Goal: Register for event/course: Sign up to attend an event or enroll in a course

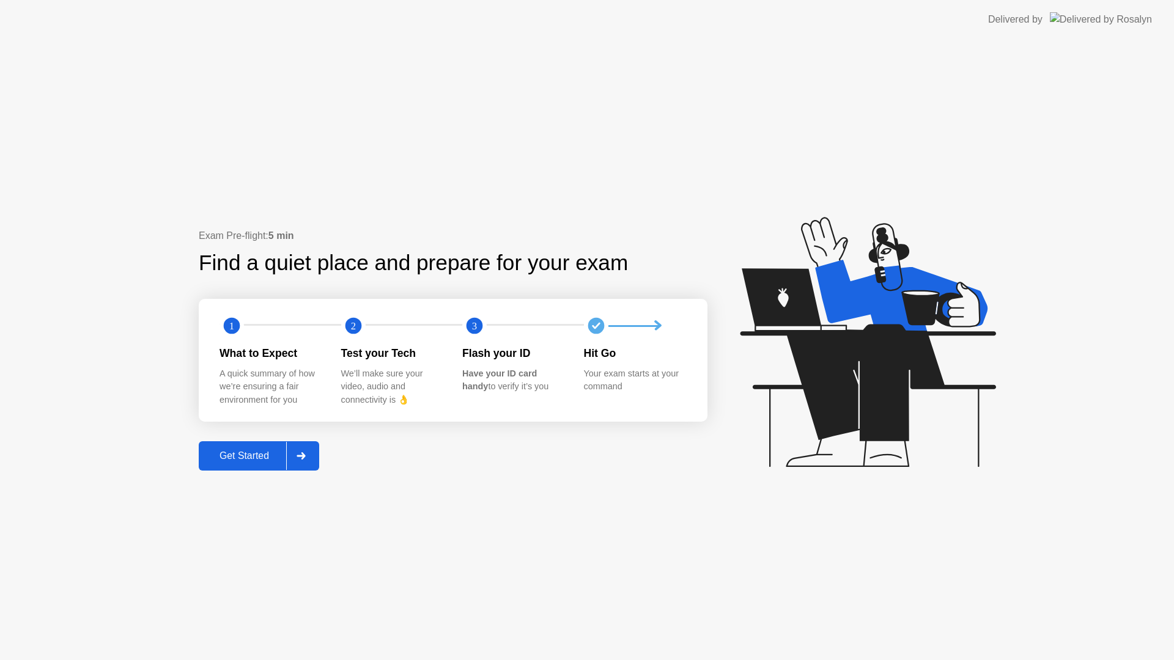
click at [261, 451] on div "Get Started" at bounding box center [244, 456] width 84 height 11
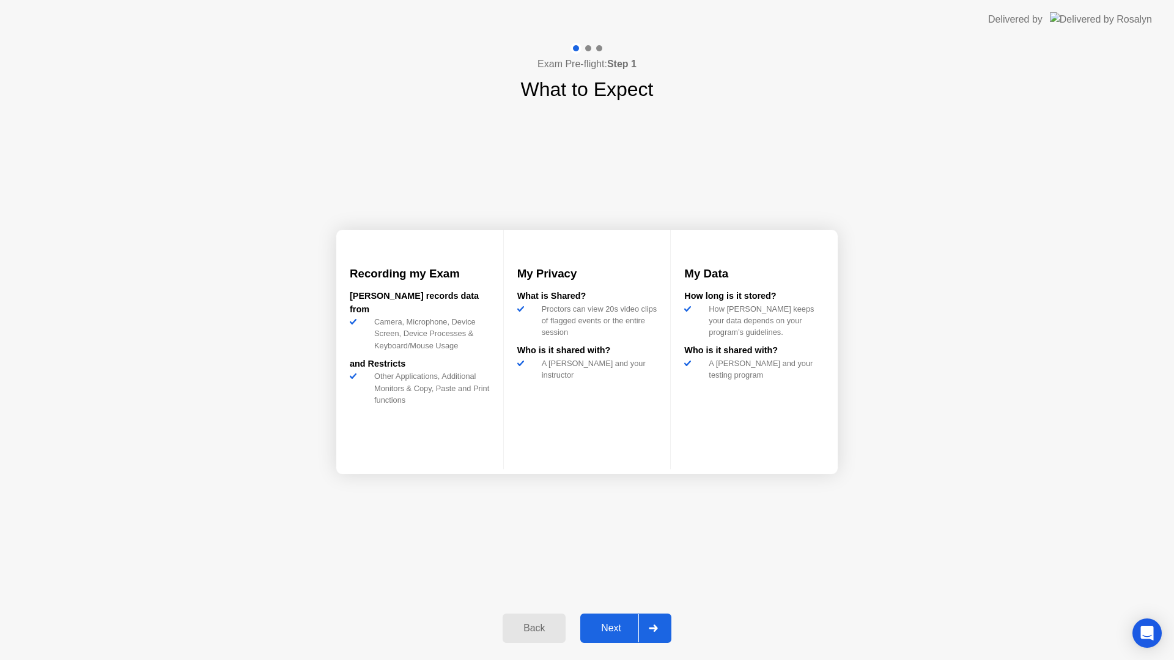
click at [617, 614] on button "Next" at bounding box center [625, 628] width 91 height 29
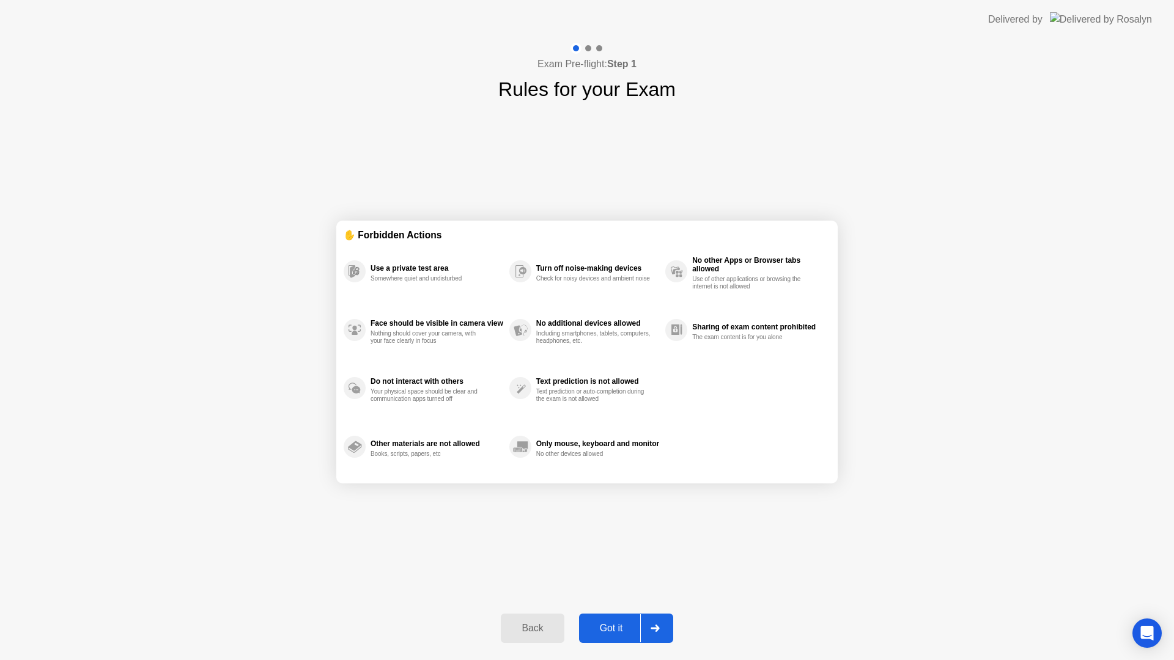
click at [620, 623] on div "Got it" at bounding box center [611, 628] width 57 height 11
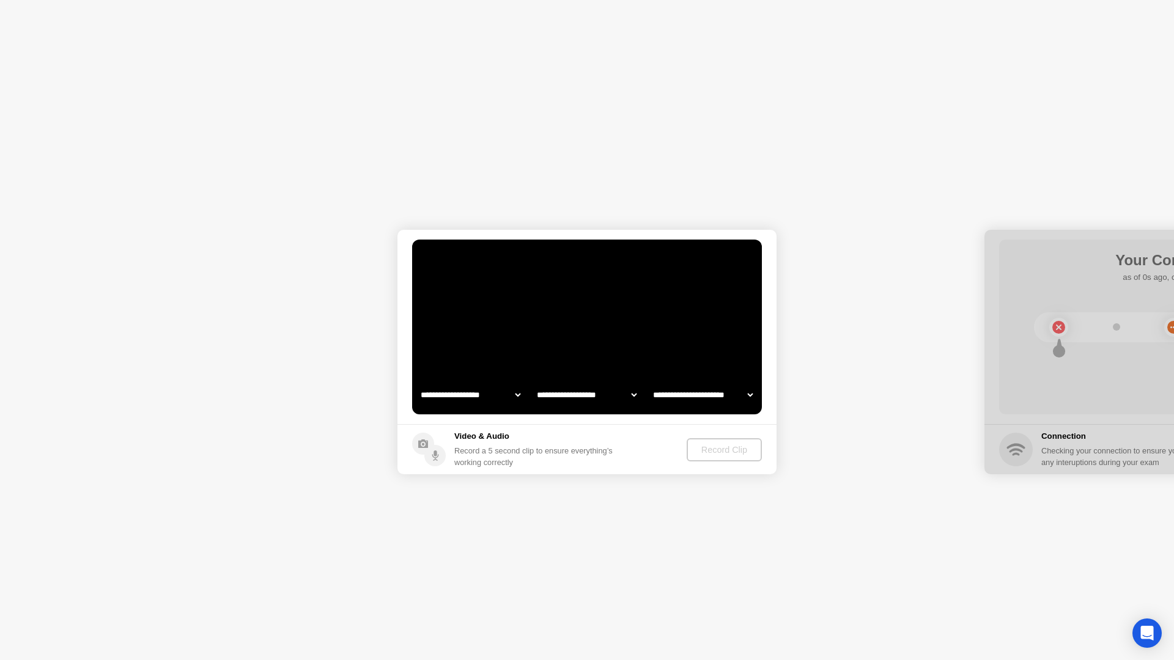
select select "**********"
select select "*******"
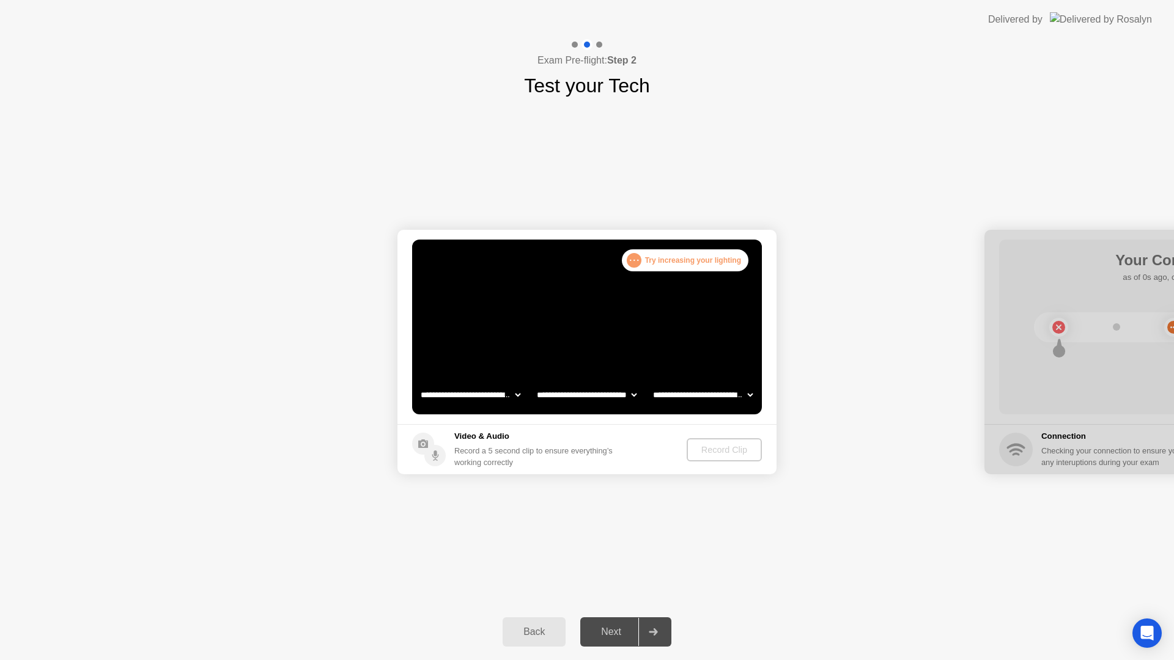
click at [684, 260] on div ". . . Try increasing your lighting" at bounding box center [685, 260] width 127 height 22
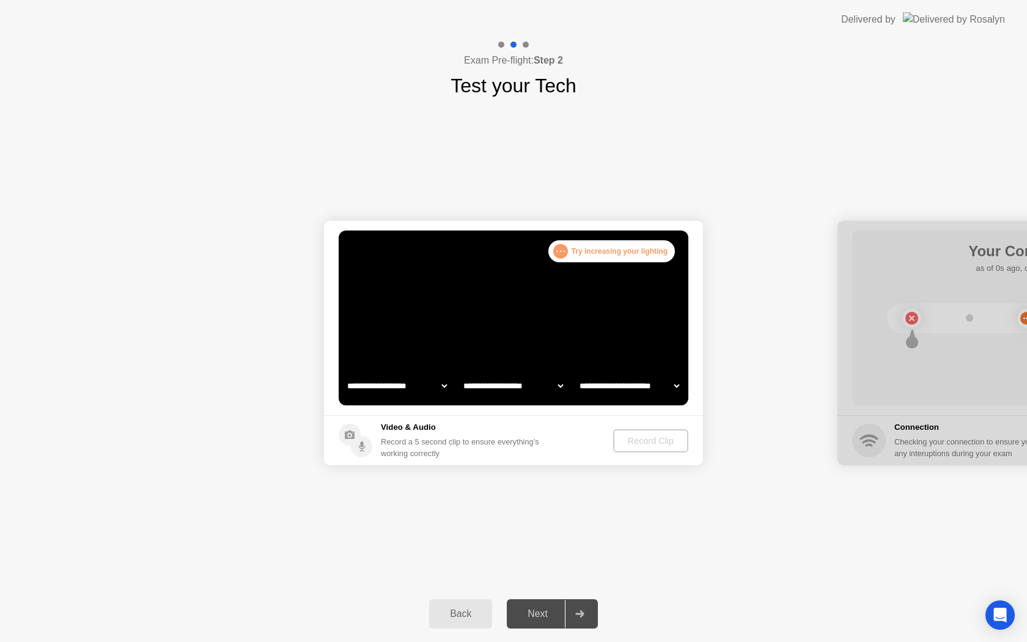
click at [429, 432] on h5 "Video & Audio" at bounding box center [462, 427] width 163 height 12
click at [460, 622] on button "Back" at bounding box center [460, 613] width 63 height 29
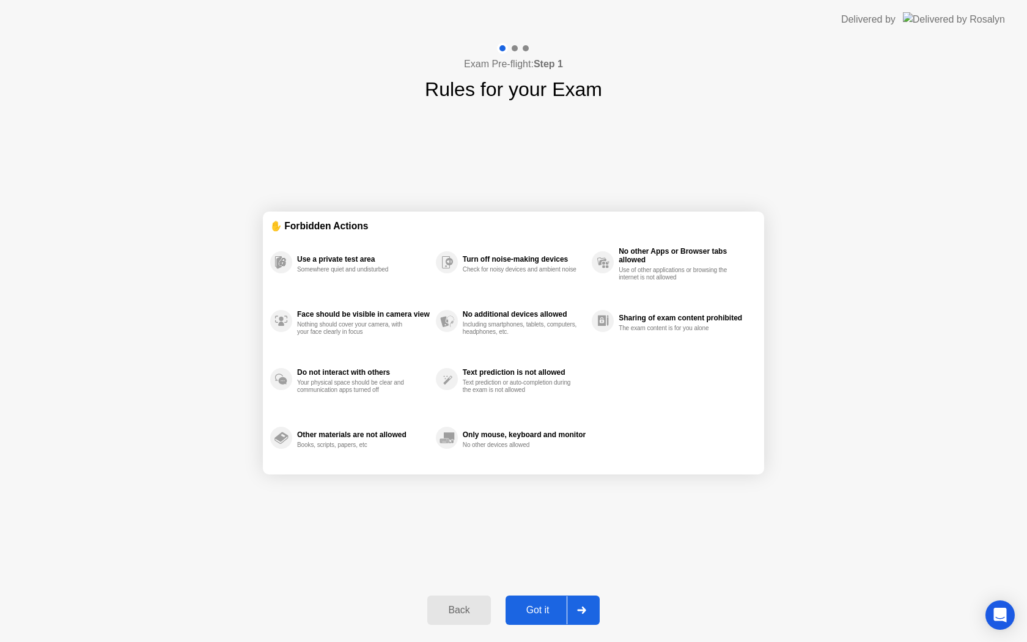
click at [536, 605] on div "Got it" at bounding box center [537, 610] width 57 height 11
select select "**********"
select select "*******"
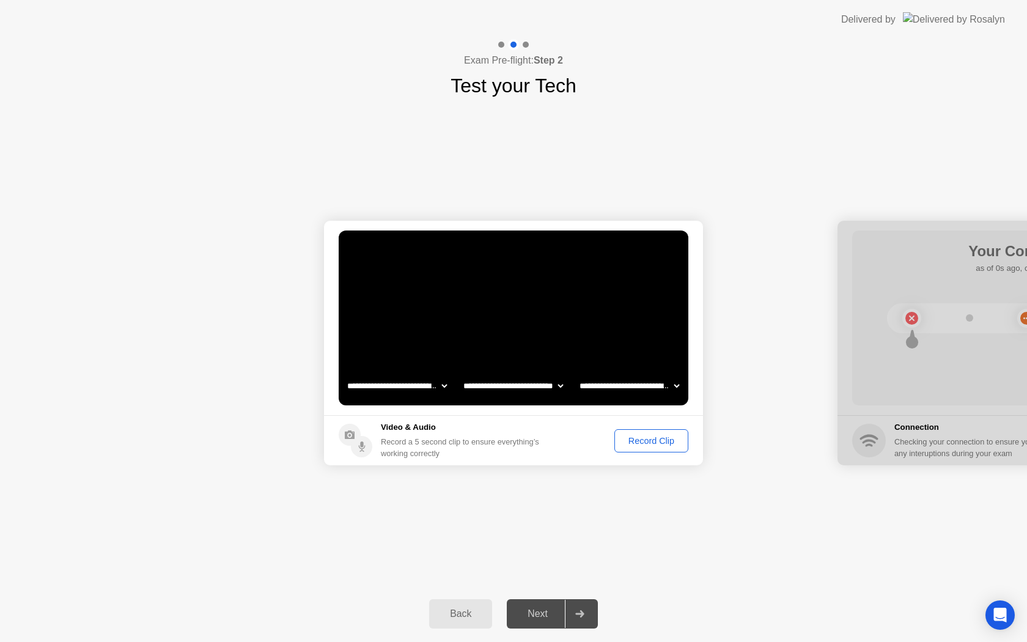
click at [642, 432] on button "Record Clip" at bounding box center [651, 440] width 74 height 23
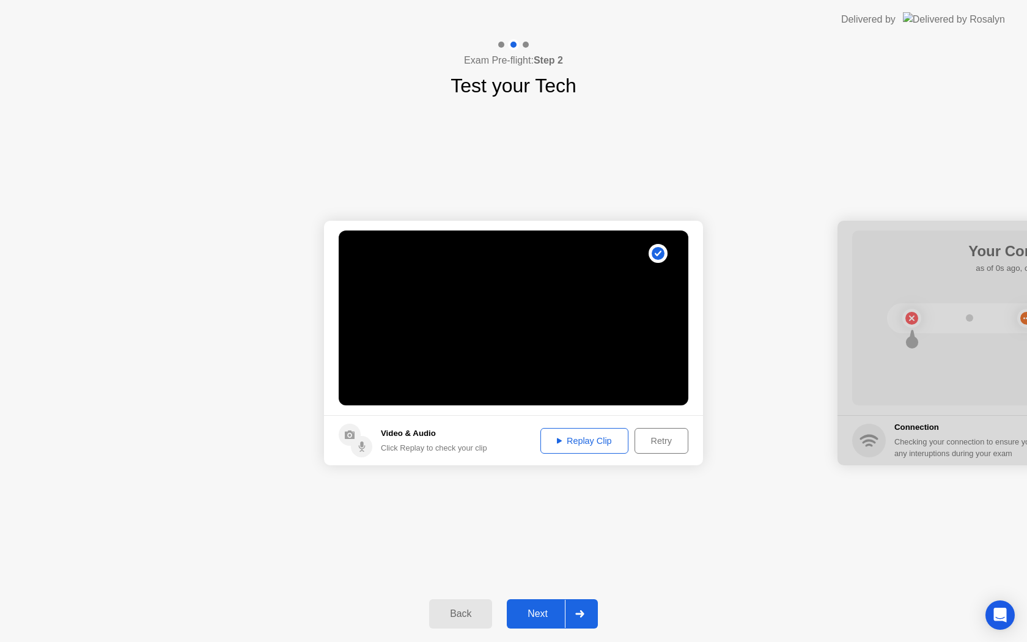
click at [539, 618] on div "Next" at bounding box center [537, 613] width 54 height 11
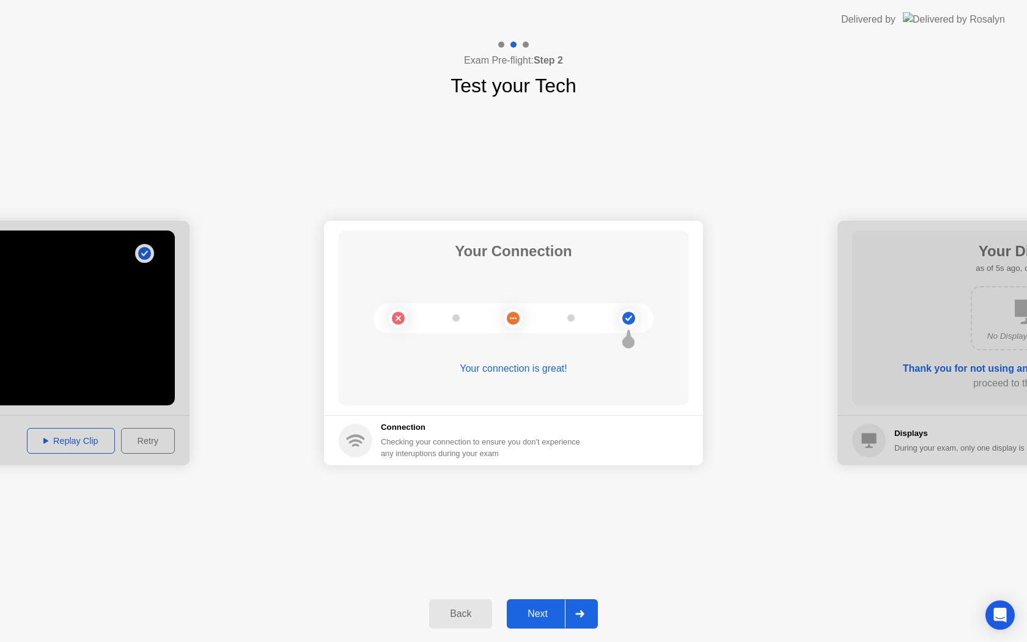
click at [531, 609] on div "Next" at bounding box center [537, 613] width 54 height 11
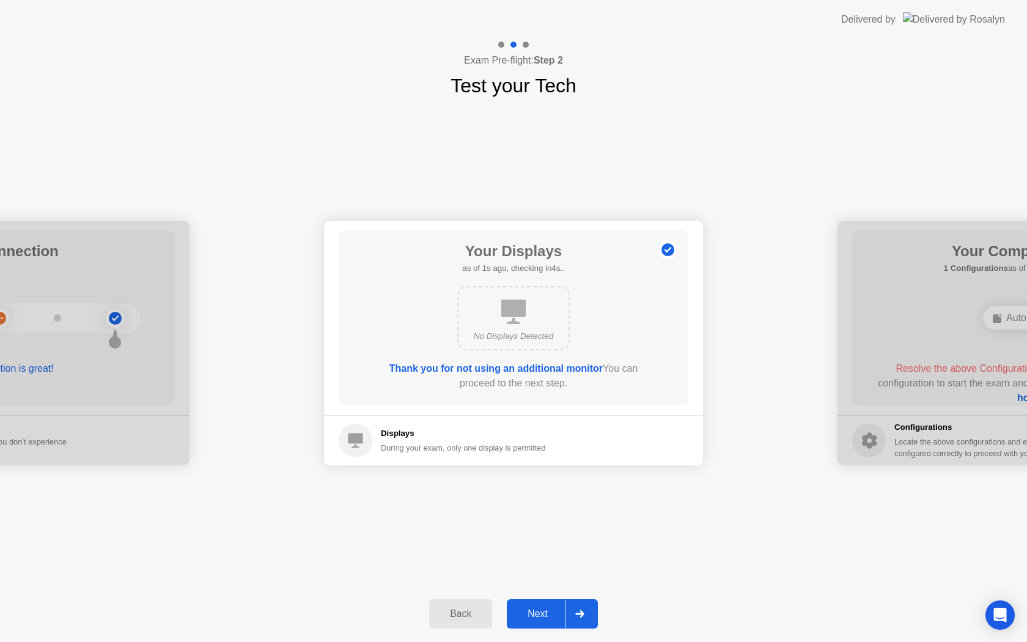
click at [531, 609] on div "Next" at bounding box center [537, 613] width 54 height 11
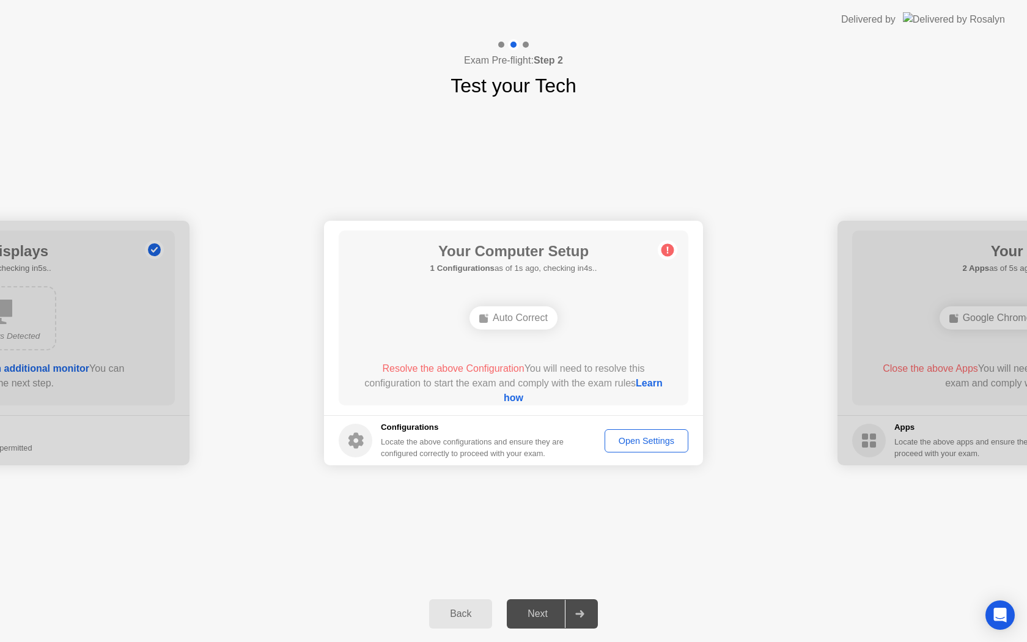
click at [531, 609] on div "Next" at bounding box center [537, 613] width 54 height 11
click at [635, 442] on div "Open Settings" at bounding box center [646, 441] width 75 height 10
click at [643, 448] on button "Open Settings" at bounding box center [647, 440] width 84 height 23
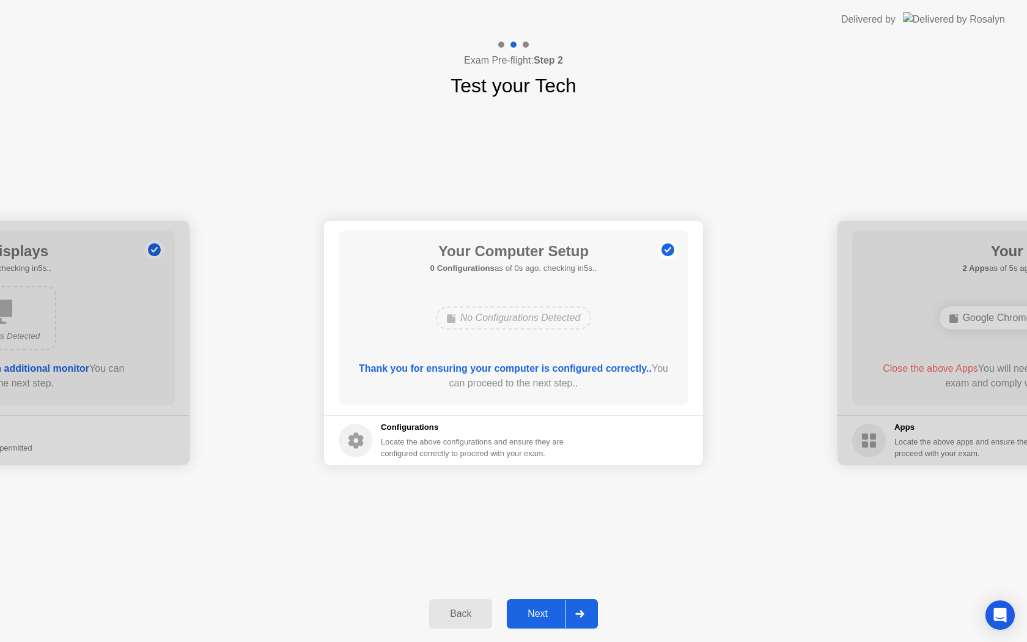
click at [543, 609] on div "Next" at bounding box center [537, 613] width 54 height 11
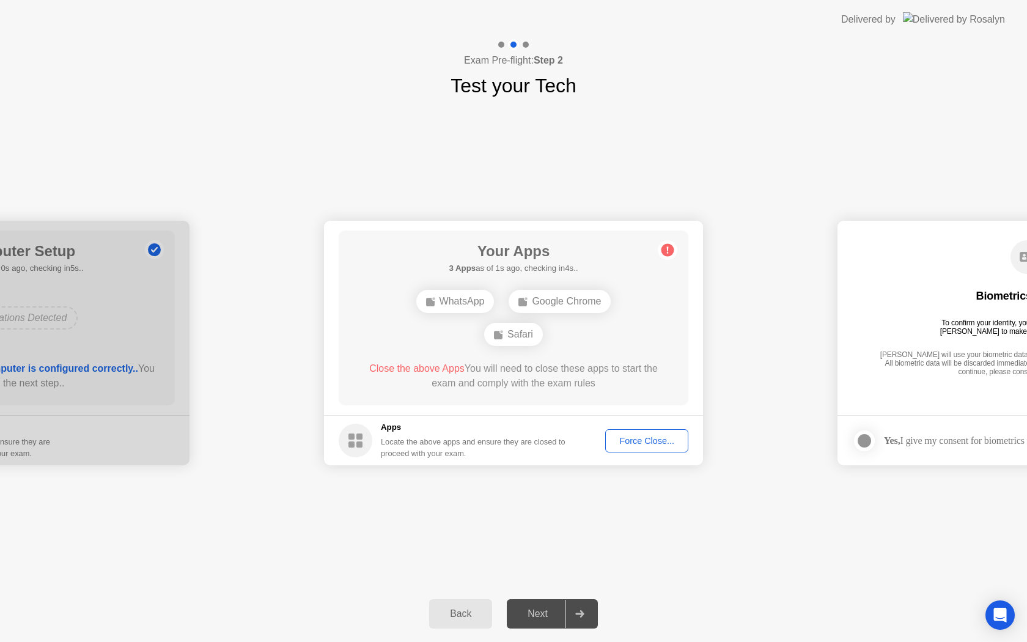
click at [655, 438] on div "Force Close..." at bounding box center [646, 441] width 75 height 10
click at [636, 440] on div "Force Close..." at bounding box center [646, 441] width 75 height 10
click at [647, 443] on div "Force Close..." at bounding box center [646, 441] width 75 height 10
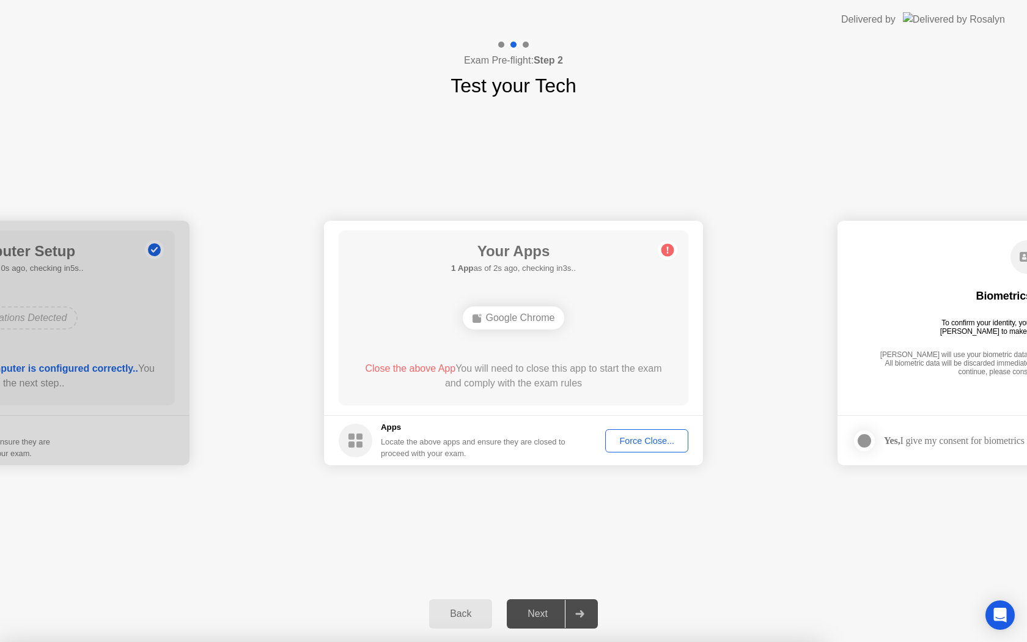
click at [95, 284] on div at bounding box center [-1, 343] width 379 height 245
click at [458, 597] on div "Back Next" at bounding box center [513, 614] width 1027 height 56
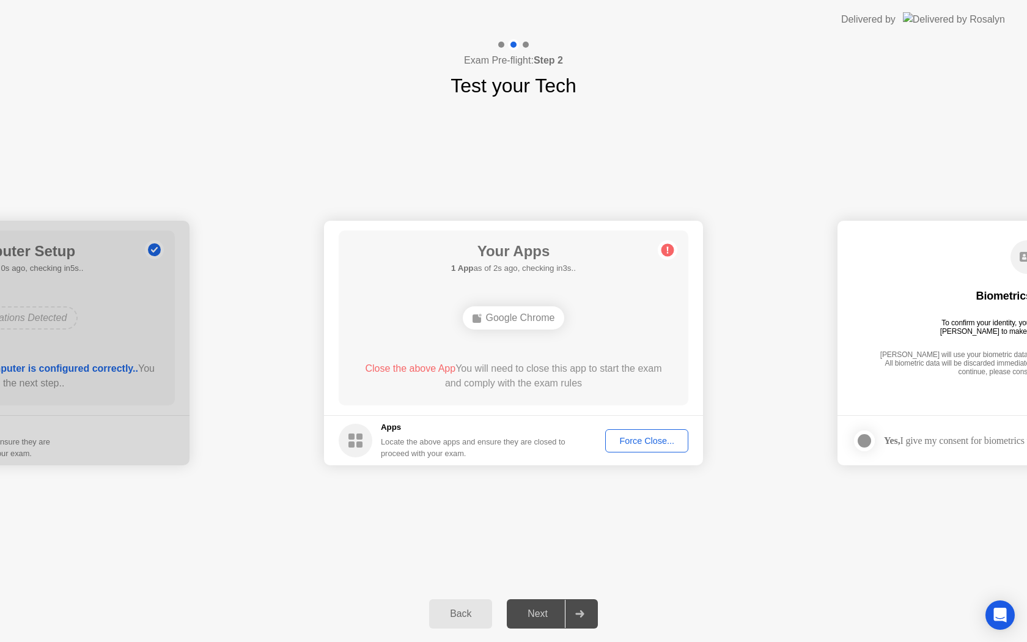
click at [460, 603] on button "Back" at bounding box center [460, 613] width 63 height 29
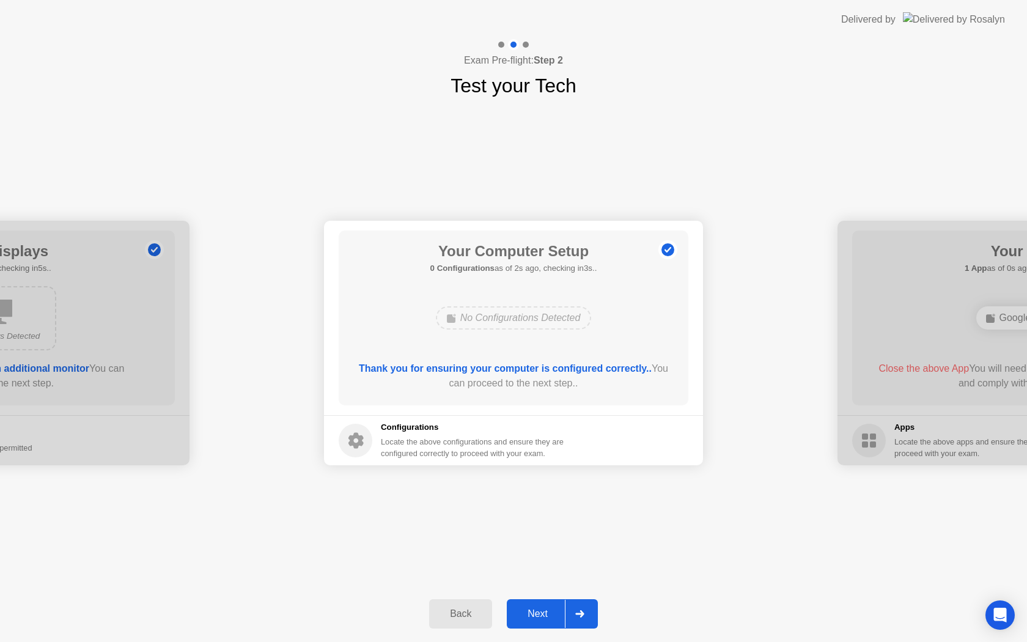
click at [371, 433] on icon at bounding box center [356, 441] width 34 height 34
click at [910, 328] on div at bounding box center [1027, 343] width 379 height 245
click at [551, 606] on button "Next" at bounding box center [552, 613] width 91 height 29
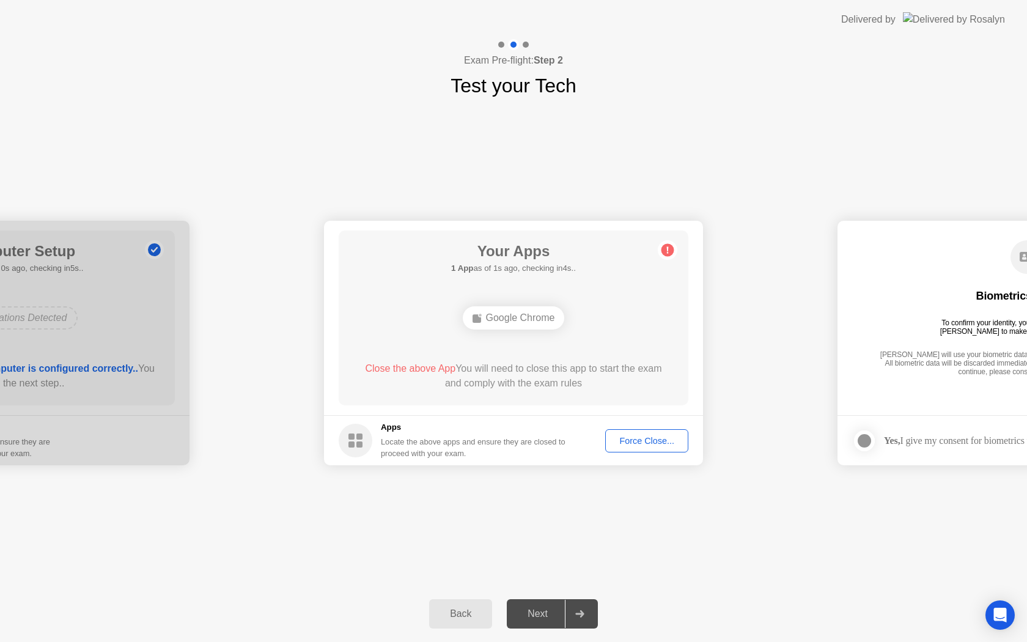
click at [665, 246] on circle at bounding box center [667, 250] width 13 height 13
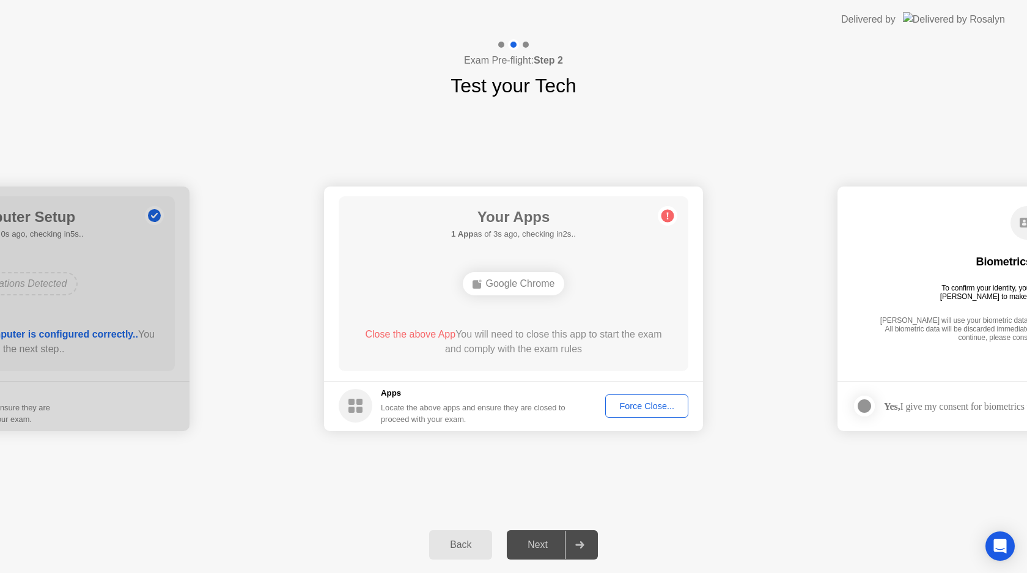
click at [631, 407] on div "Force Close..." at bounding box center [646, 406] width 75 height 10
click at [608, 403] on button "Force Close..." at bounding box center [646, 405] width 83 height 23
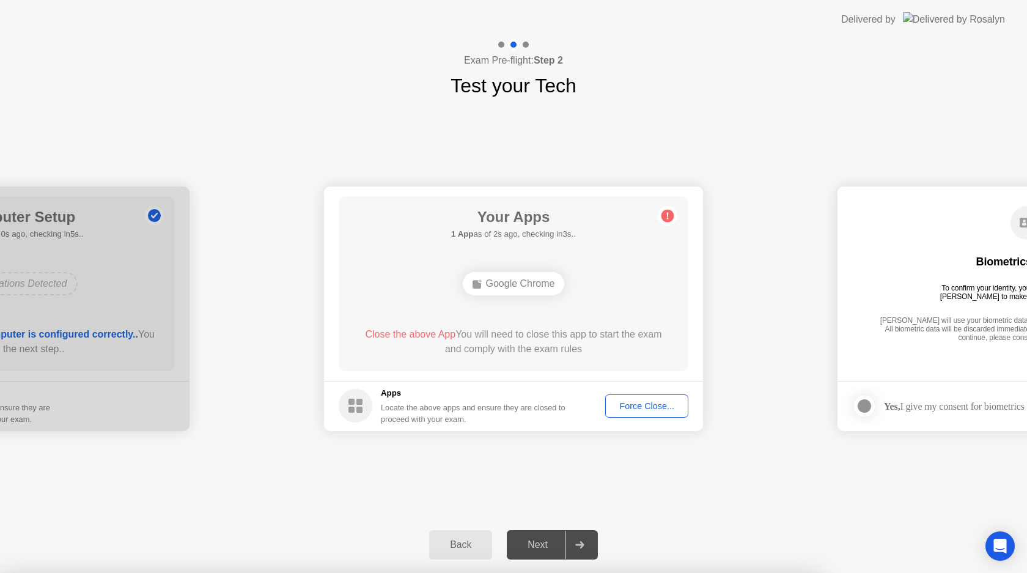
click at [644, 404] on div "Force Close..." at bounding box center [646, 406] width 75 height 10
click at [452, 542] on div "Back" at bounding box center [461, 544] width 56 height 11
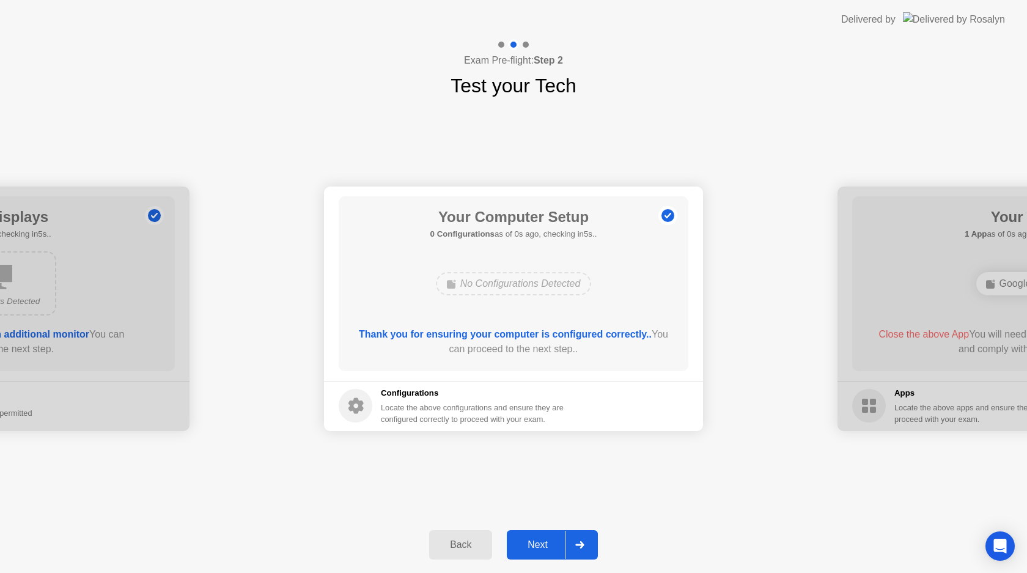
click at [452, 542] on div "Back" at bounding box center [461, 544] width 56 height 11
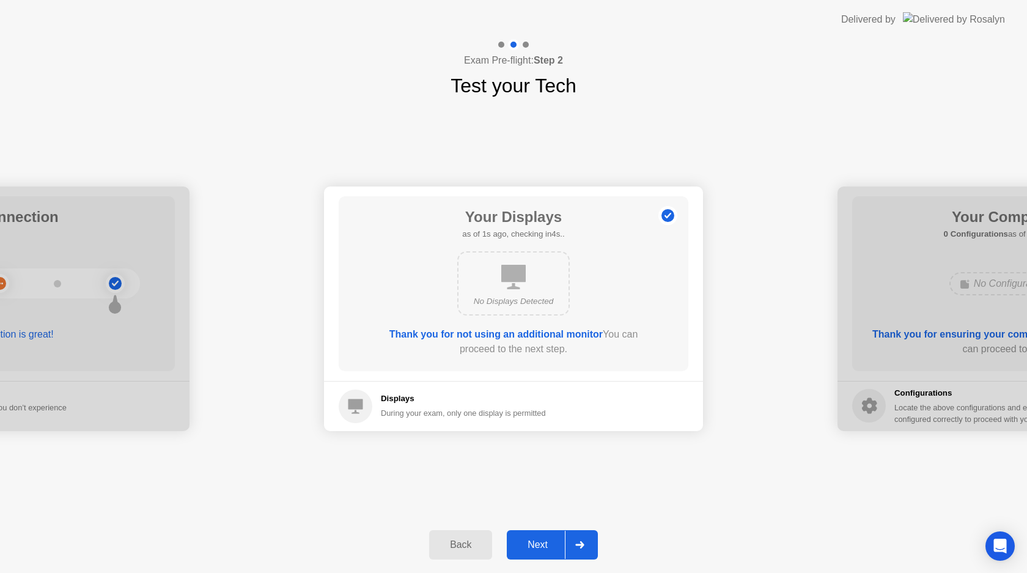
click at [569, 553] on div at bounding box center [579, 545] width 29 height 28
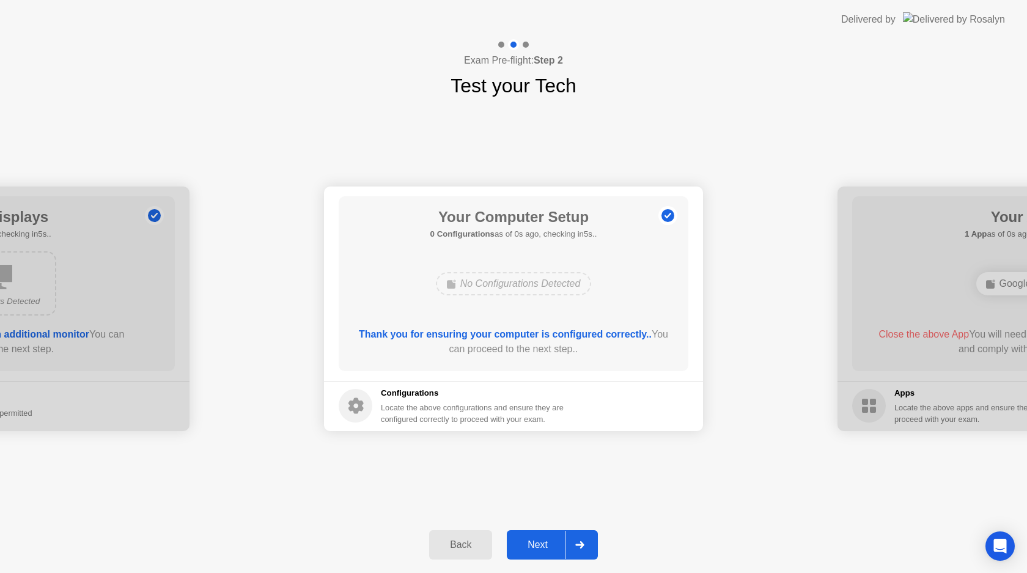
click at [569, 553] on div at bounding box center [579, 545] width 29 height 28
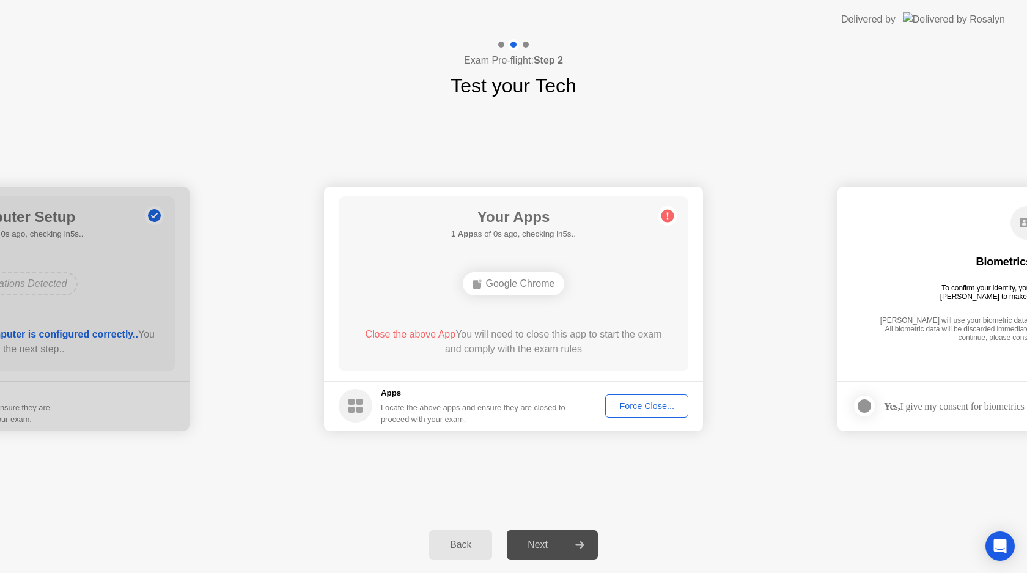
click at [569, 553] on div at bounding box center [579, 545] width 29 height 28
click at [652, 407] on div "Force Close..." at bounding box center [646, 406] width 75 height 10
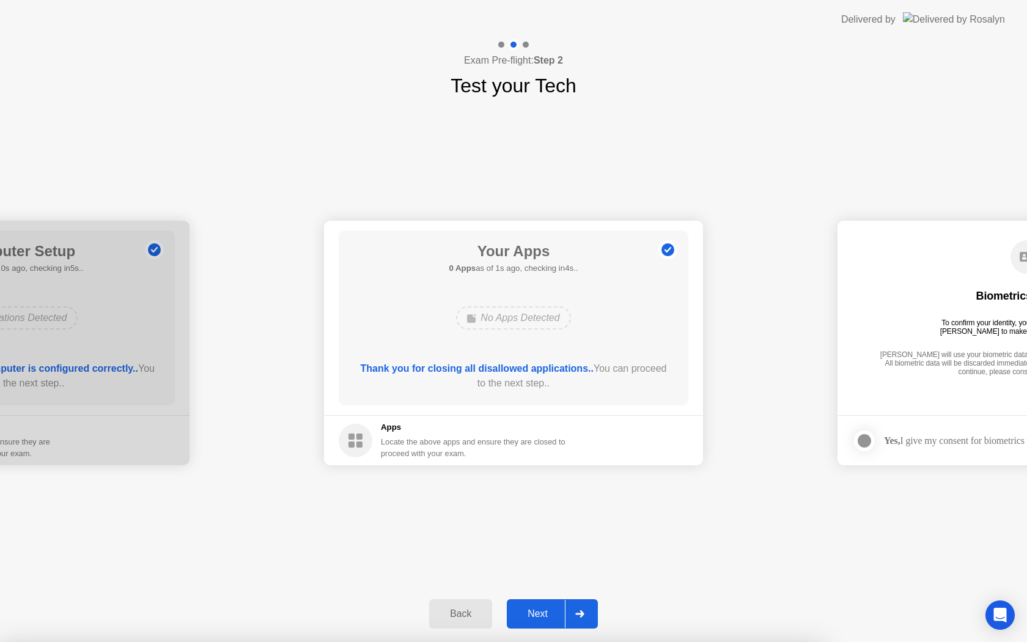
click at [539, 608] on div "Next" at bounding box center [537, 613] width 54 height 11
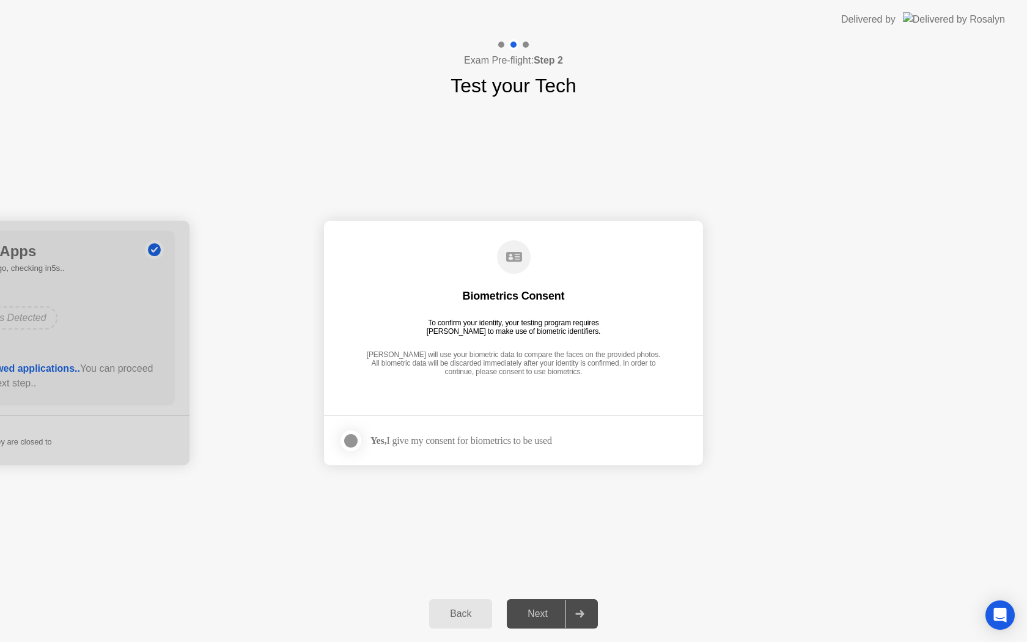
click at [352, 441] on div at bounding box center [351, 440] width 15 height 15
click at [543, 616] on div "Next" at bounding box center [537, 613] width 54 height 11
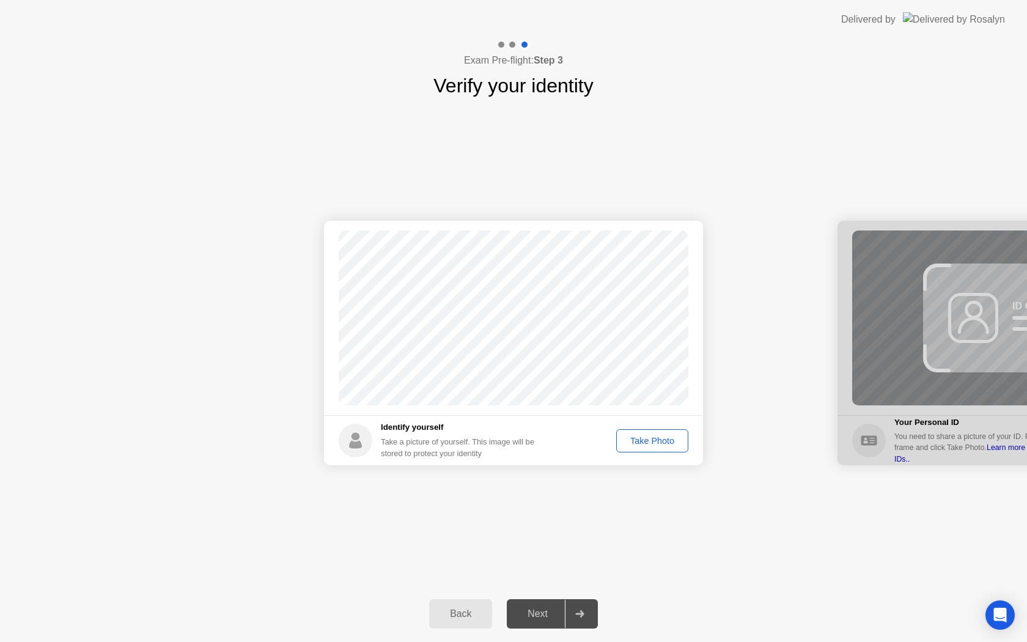
click at [656, 438] on div "Take Photo" at bounding box center [652, 441] width 64 height 10
click at [539, 611] on div "Next" at bounding box center [537, 613] width 54 height 11
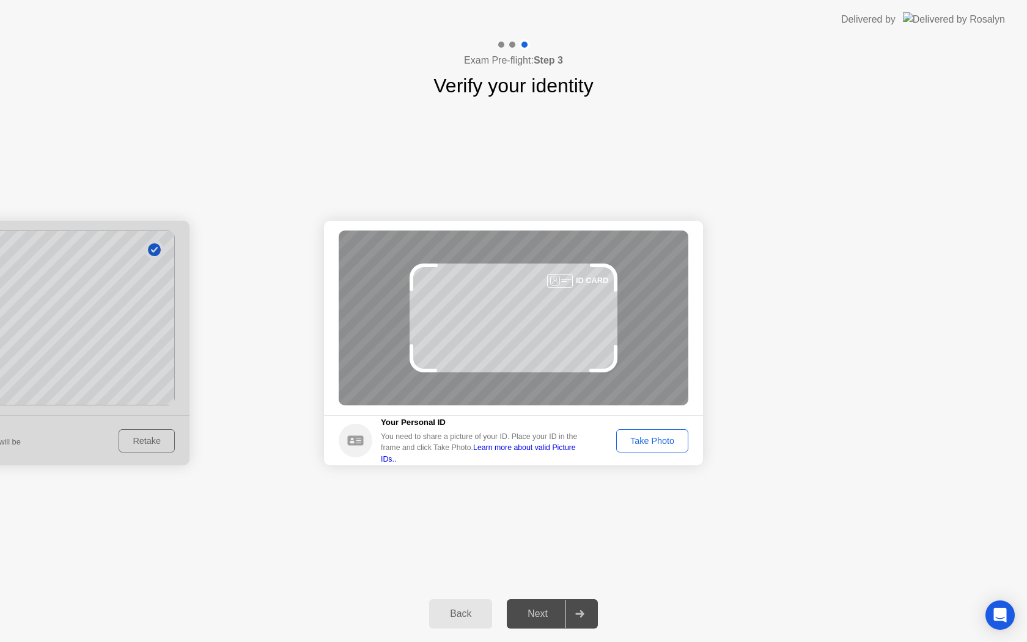
click at [668, 436] on div "Take Photo" at bounding box center [652, 441] width 64 height 10
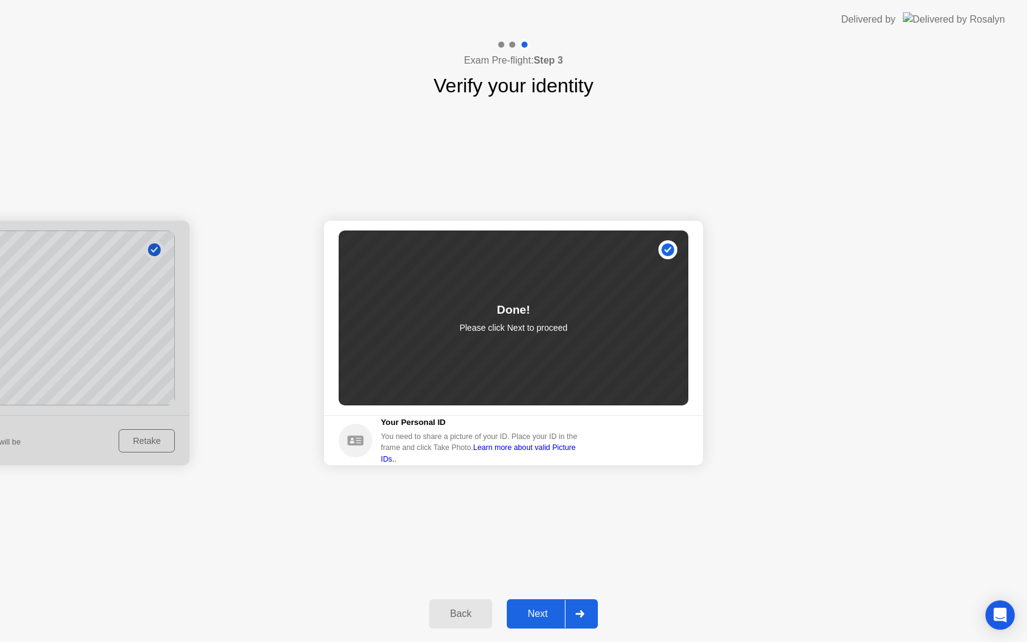
click at [537, 610] on div "Next" at bounding box center [537, 613] width 54 height 11
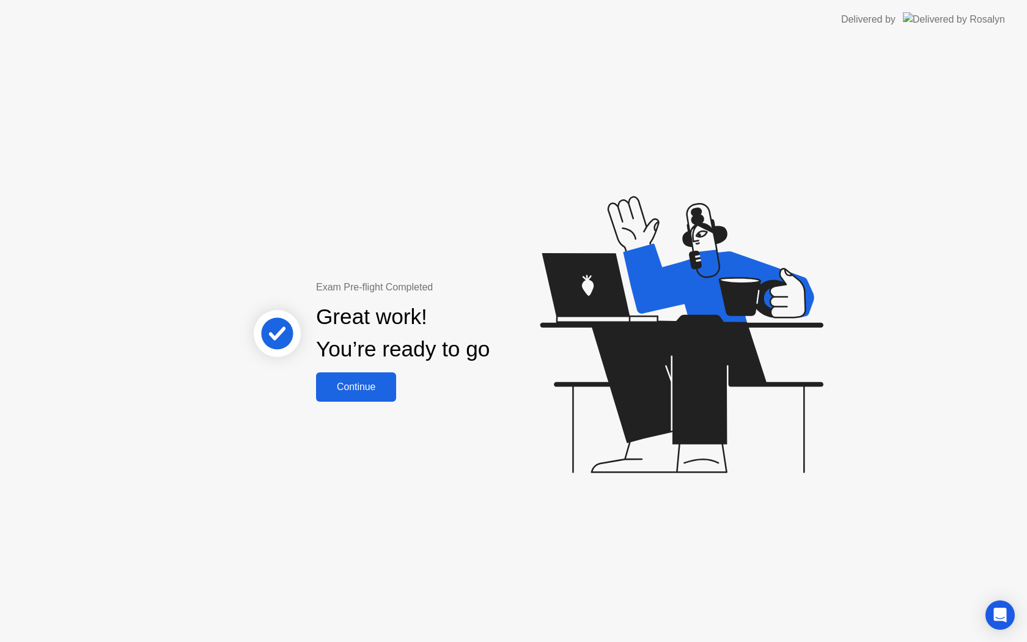
click at [391, 389] on div "Continue" at bounding box center [356, 386] width 73 height 11
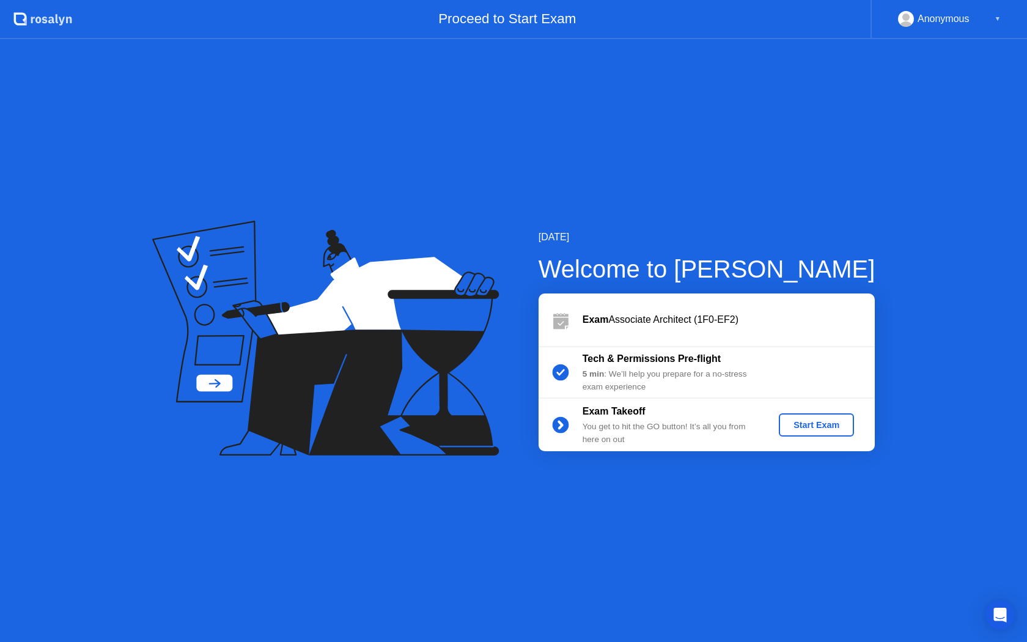
click at [814, 429] on div "Start Exam" at bounding box center [816, 425] width 65 height 10
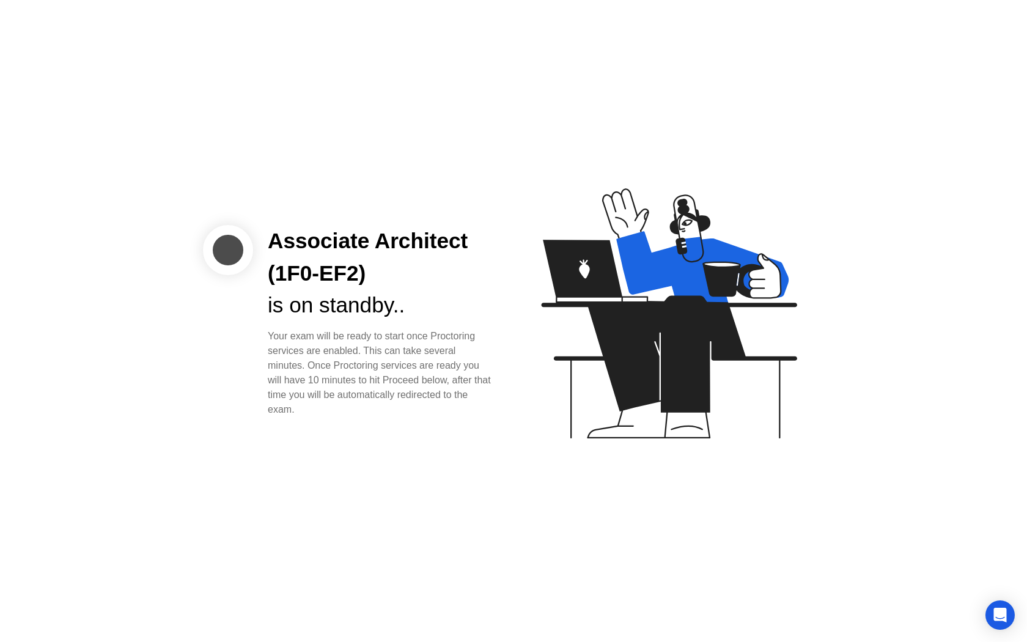
click at [231, 221] on div "Associate Architect (1F0-EF2) is on standby.. Your exam will be ready to start …" at bounding box center [513, 321] width 1027 height 642
click at [276, 272] on div "Associate Architect (1F0-EF2)" at bounding box center [381, 257] width 226 height 65
click at [997, 617] on icon "Open Intercom Messenger" at bounding box center [1000, 615] width 14 height 16
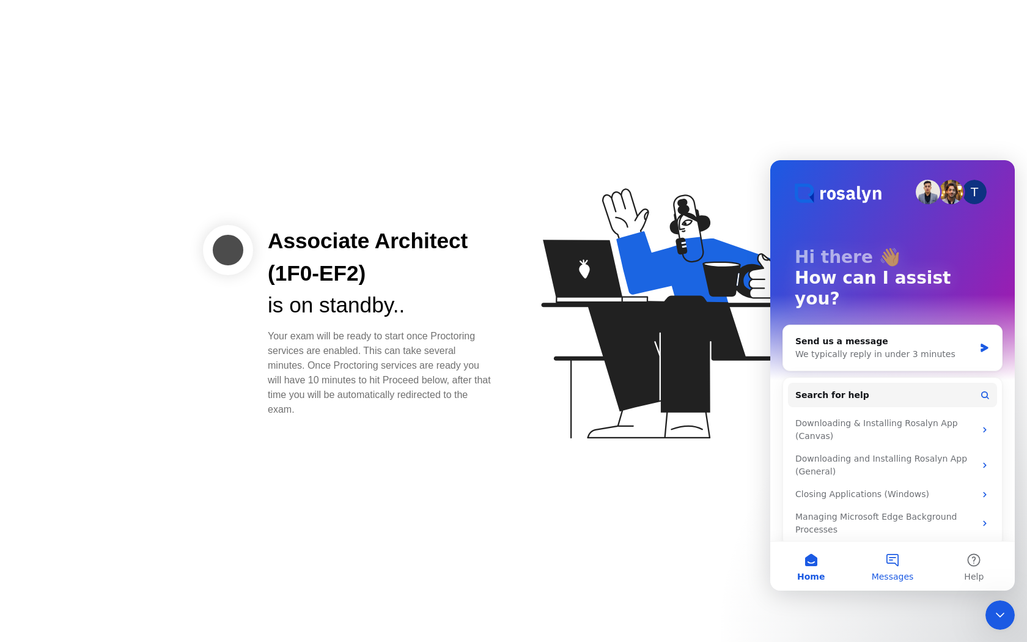
click at [885, 554] on button "Messages" at bounding box center [892, 566] width 81 height 49
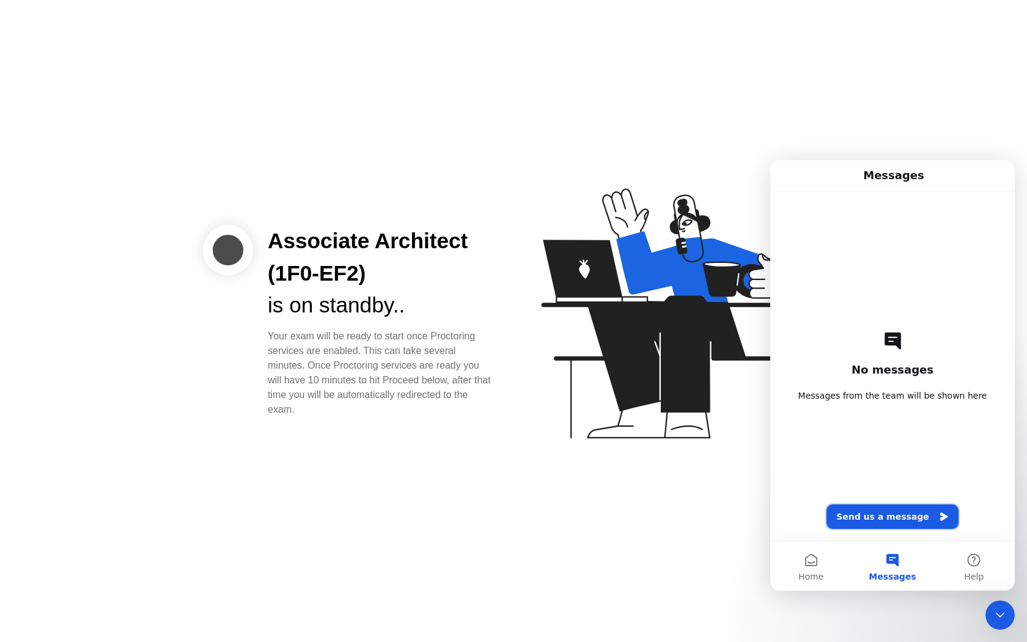
click at [870, 521] on button "Send us a message" at bounding box center [893, 516] width 132 height 24
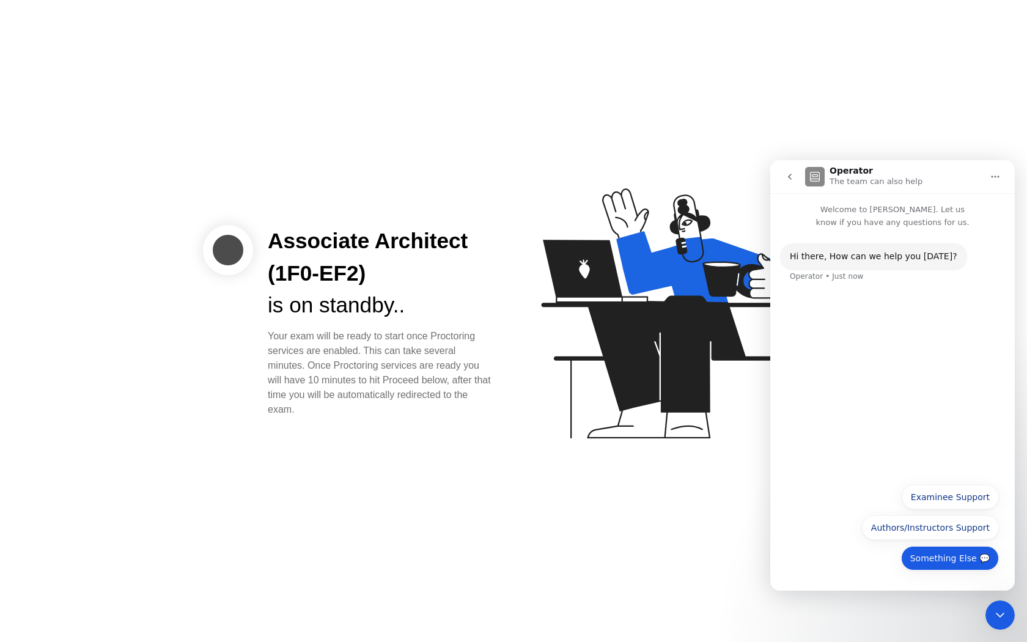
click at [933, 565] on button "Something Else 💬" at bounding box center [950, 558] width 98 height 24
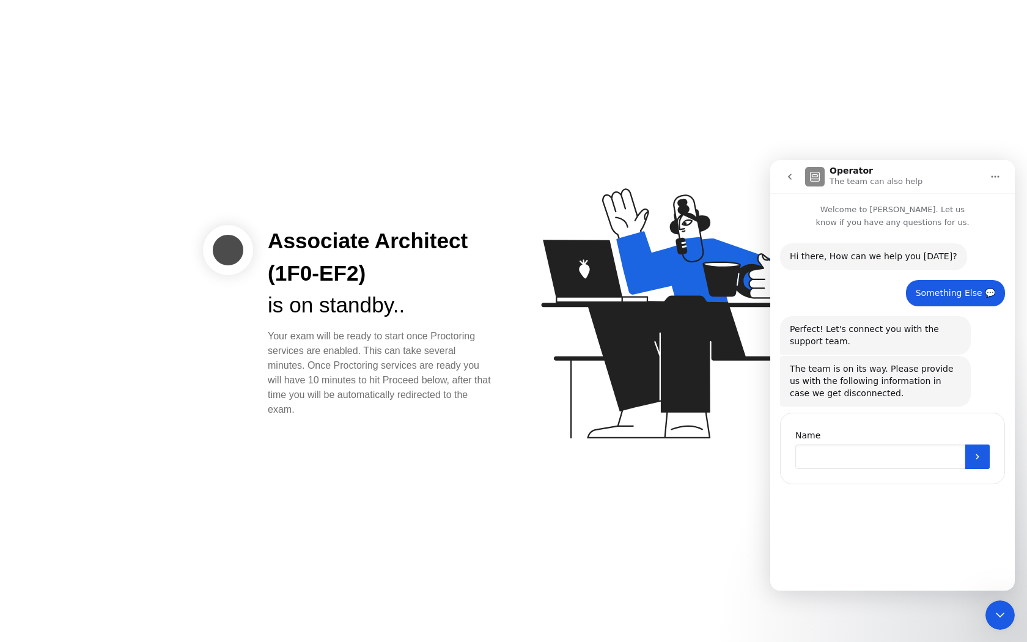
click at [839, 457] on input "Name" at bounding box center [880, 456] width 170 height 24
type input "**********"
click at [988, 459] on button "Submit" at bounding box center [977, 456] width 24 height 24
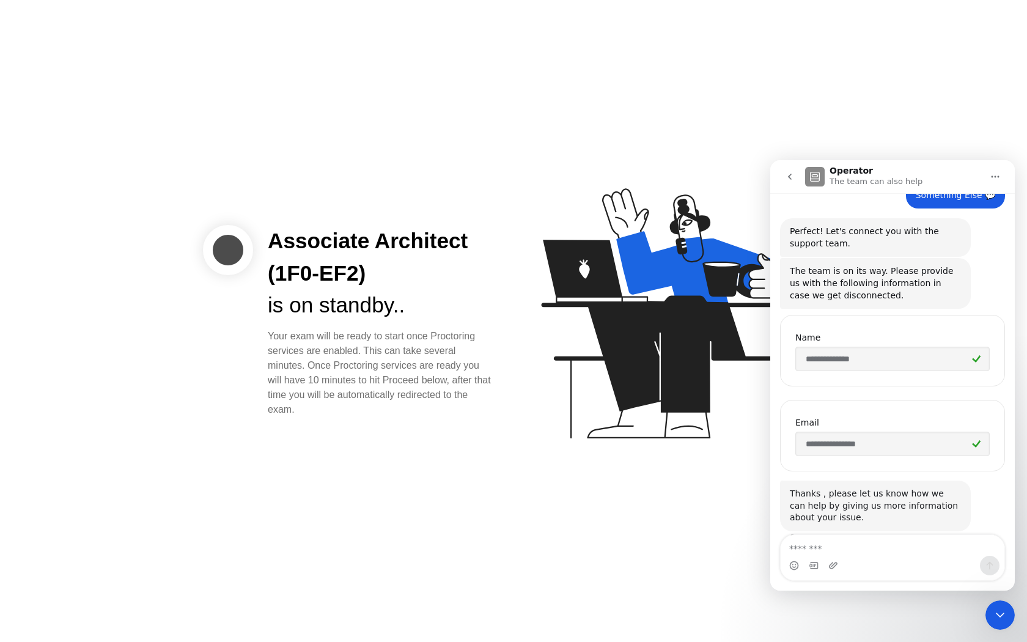
scroll to position [119, 0]
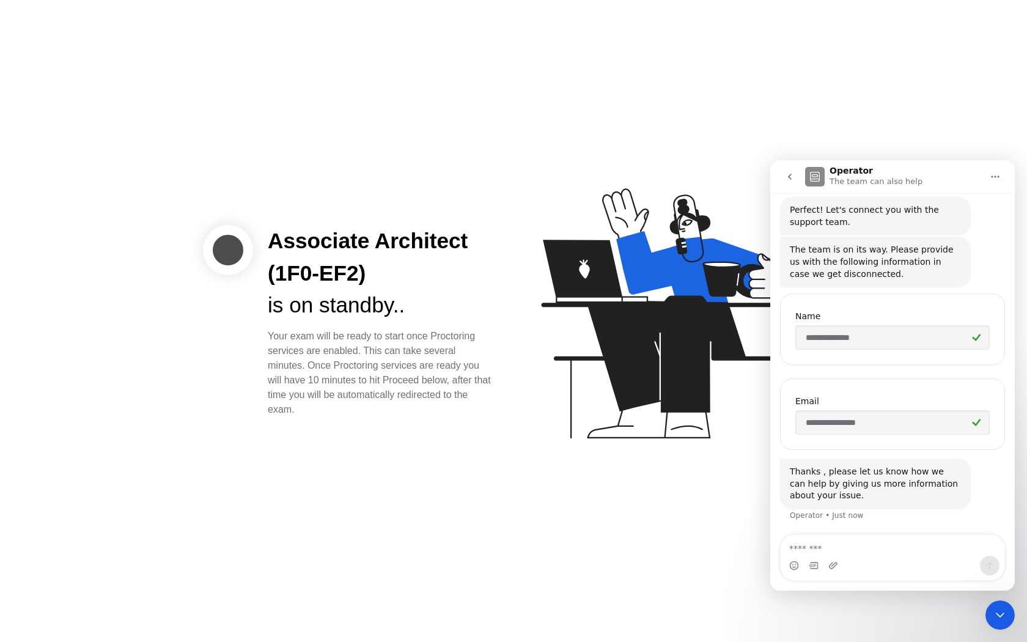
click at [834, 543] on textarea "Message…" at bounding box center [893, 545] width 224 height 21
type textarea "**********"
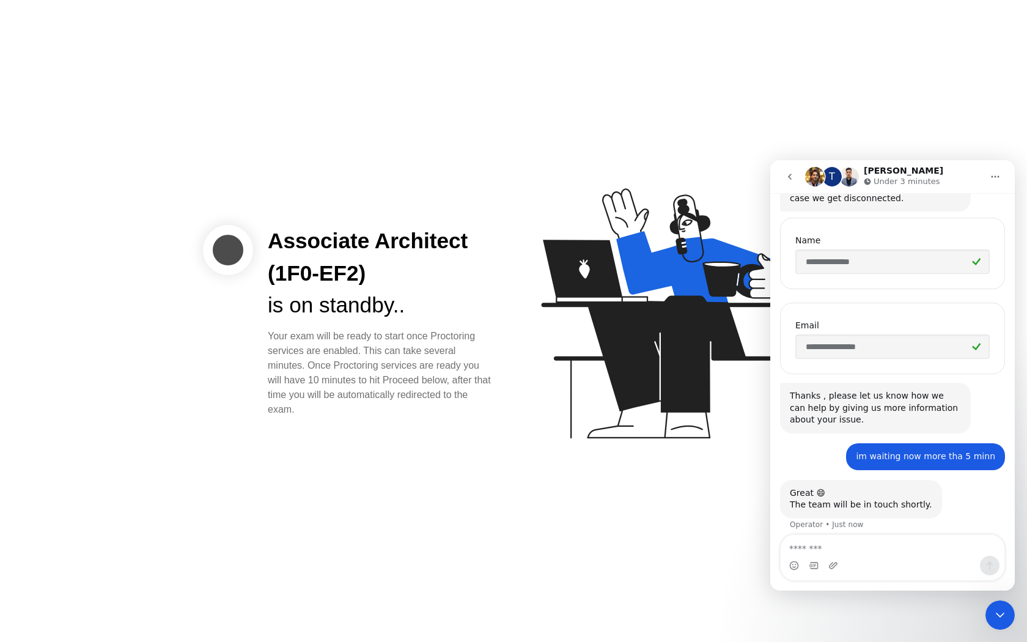
scroll to position [204, 0]
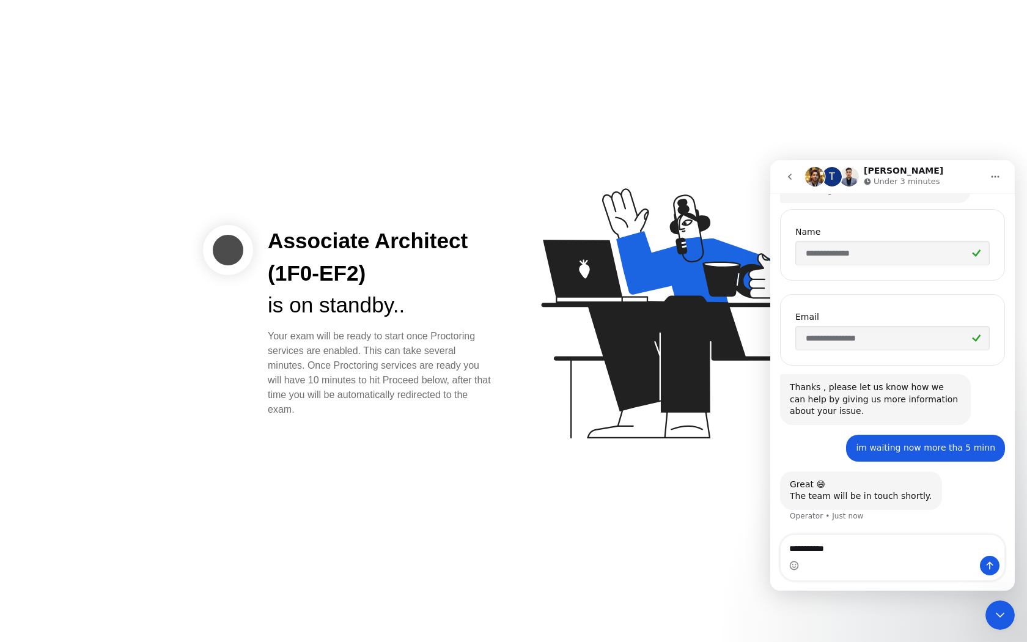
type textarea "**********"
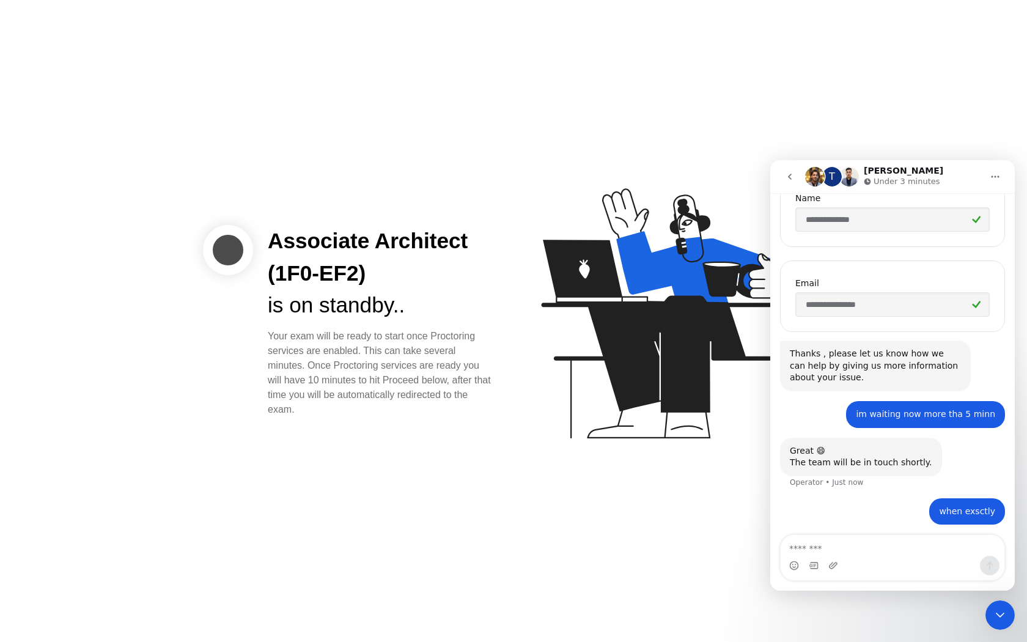
scroll to position [240, 0]
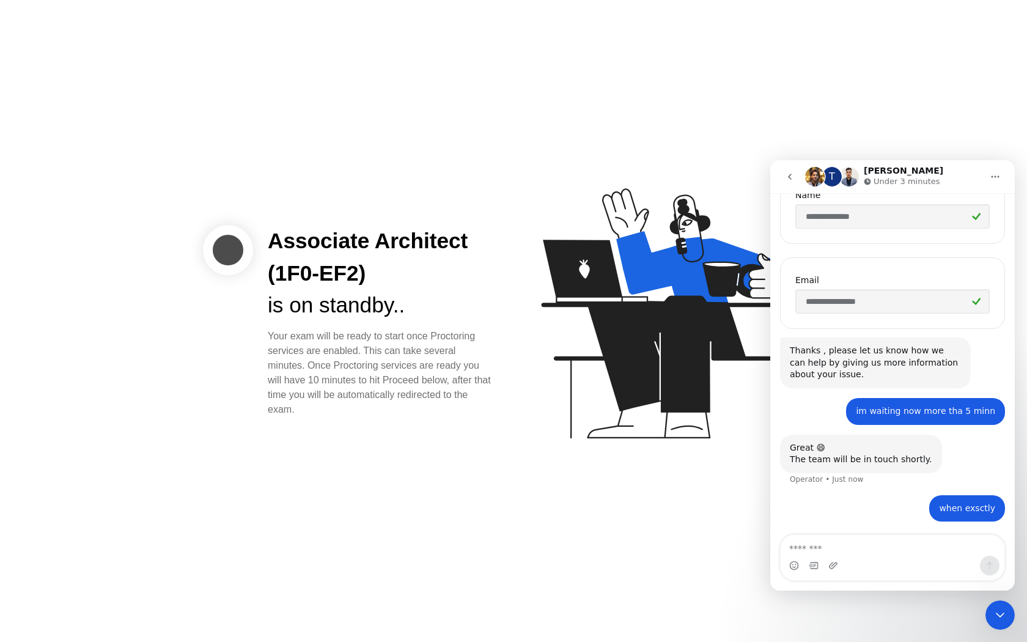
click at [877, 172] on h1 "[PERSON_NAME]" at bounding box center [903, 170] width 79 height 9
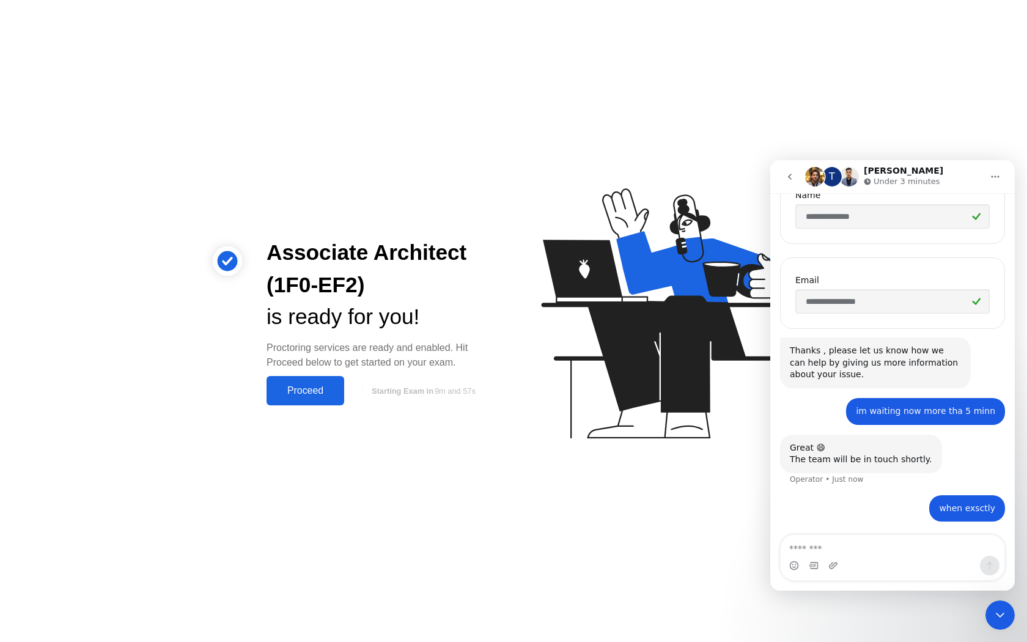
click at [789, 172] on icon "go back" at bounding box center [790, 177] width 10 height 10
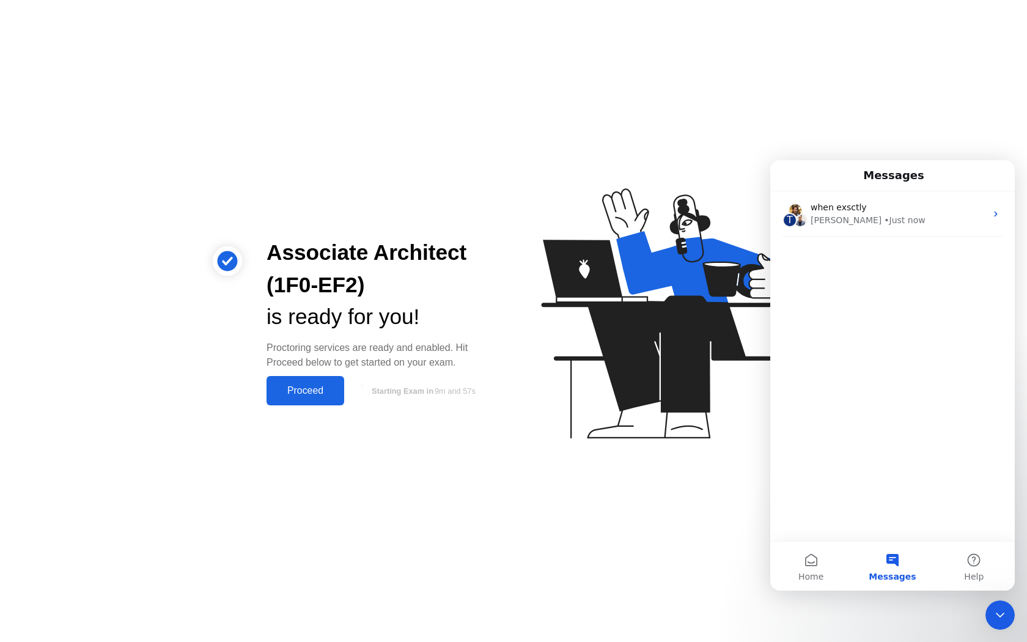
scroll to position [0, 0]
click at [319, 396] on div "Proceed" at bounding box center [305, 390] width 70 height 11
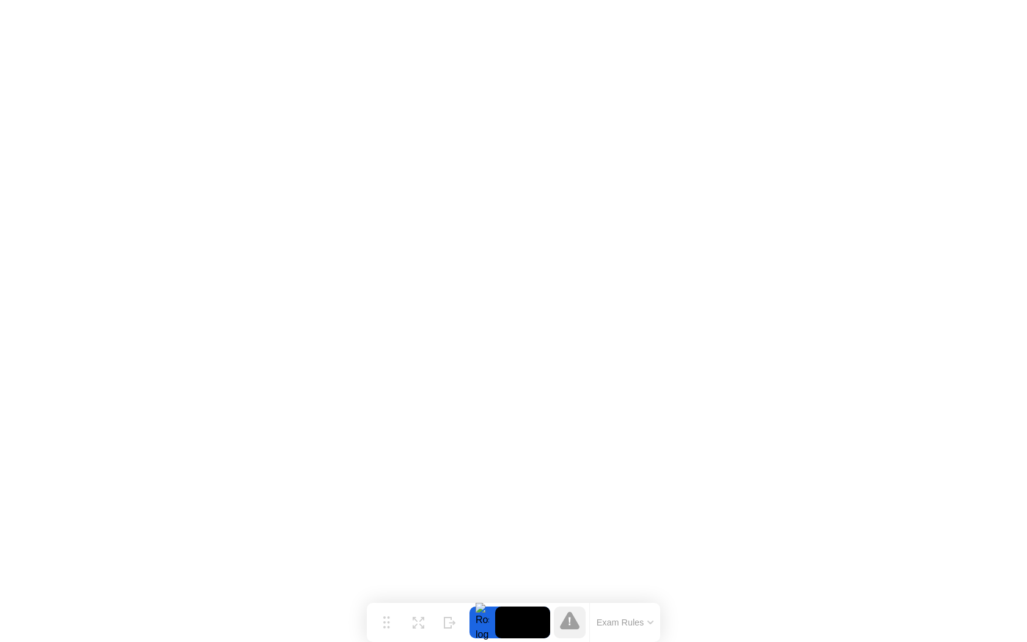
click at [568, 617] on icon at bounding box center [570, 620] width 20 height 18
click at [616, 617] on button "Exam Rules" at bounding box center [625, 622] width 65 height 11
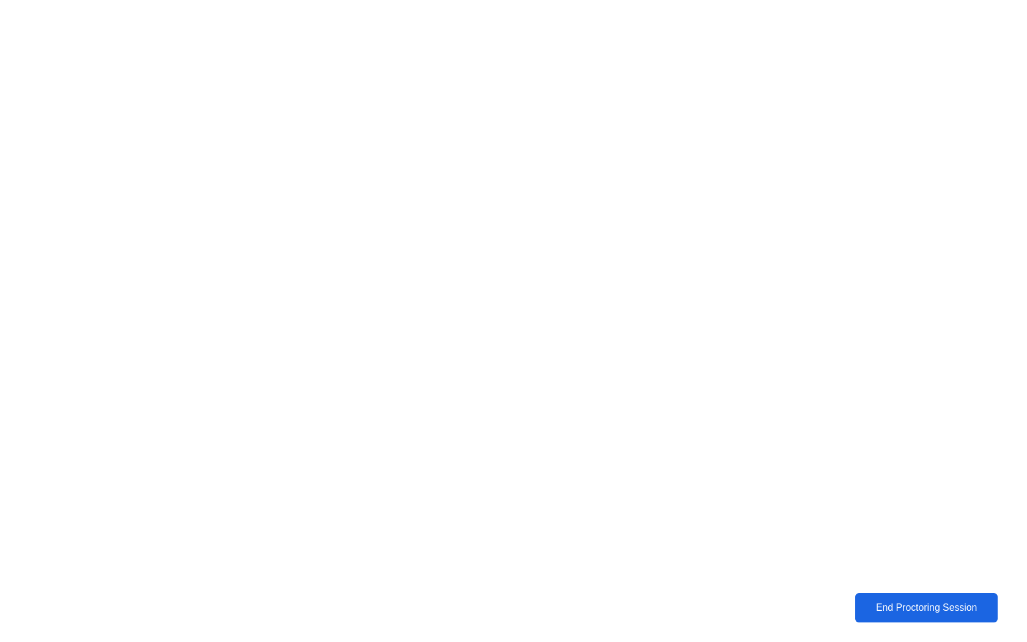
click at [871, 608] on div "End Proctoring Session" at bounding box center [926, 607] width 135 height 11
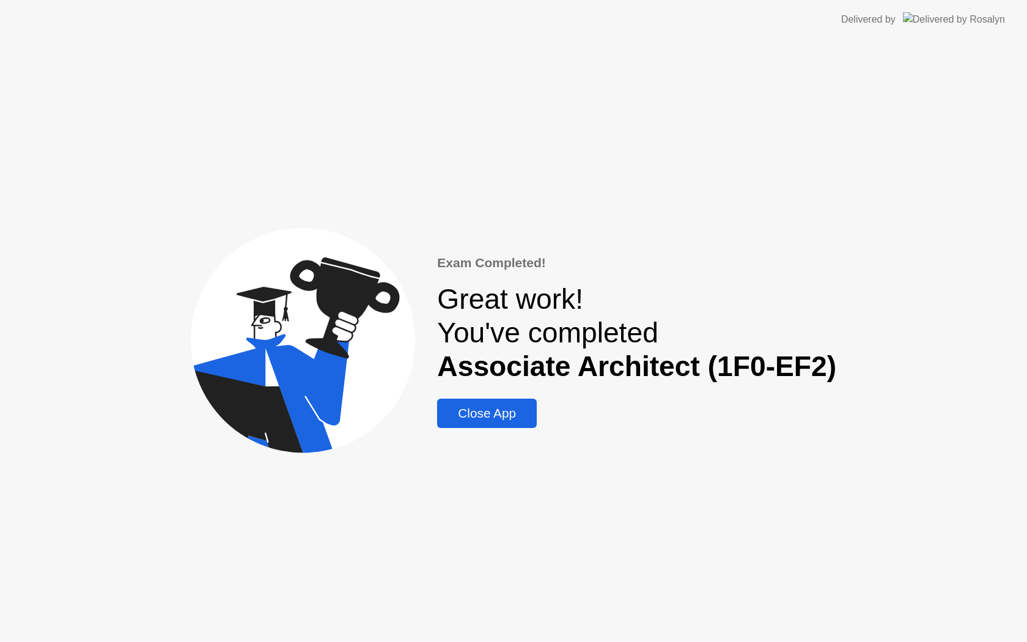
click at [516, 410] on div "Close App" at bounding box center [487, 413] width 92 height 15
